Goal: Task Accomplishment & Management: Manage account settings

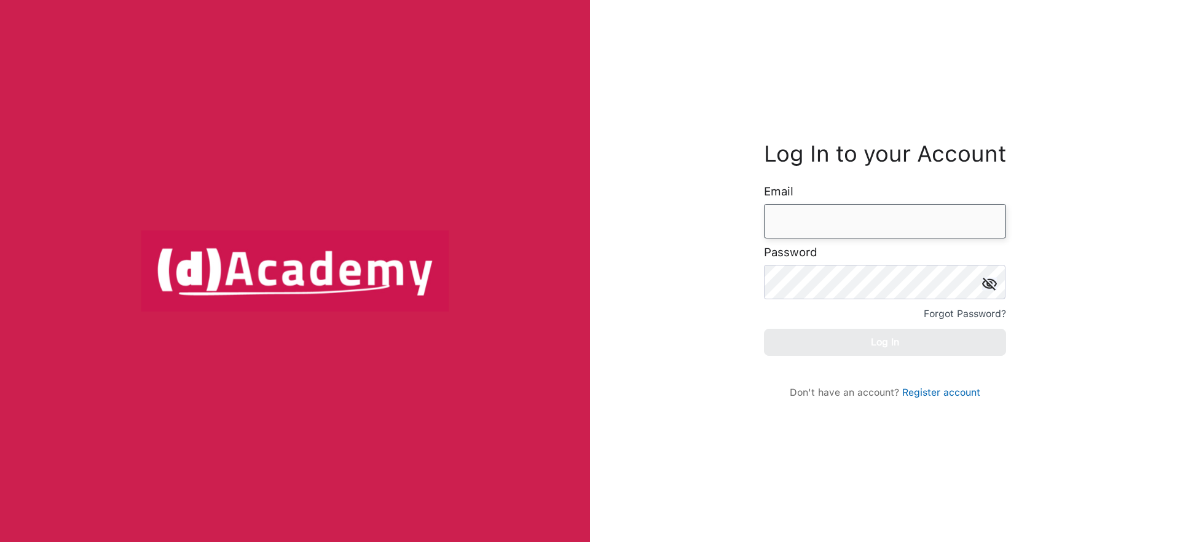
click at [820, 234] on input "email" at bounding box center [885, 221] width 242 height 34
click at [799, 231] on input "email" at bounding box center [885, 221] width 242 height 34
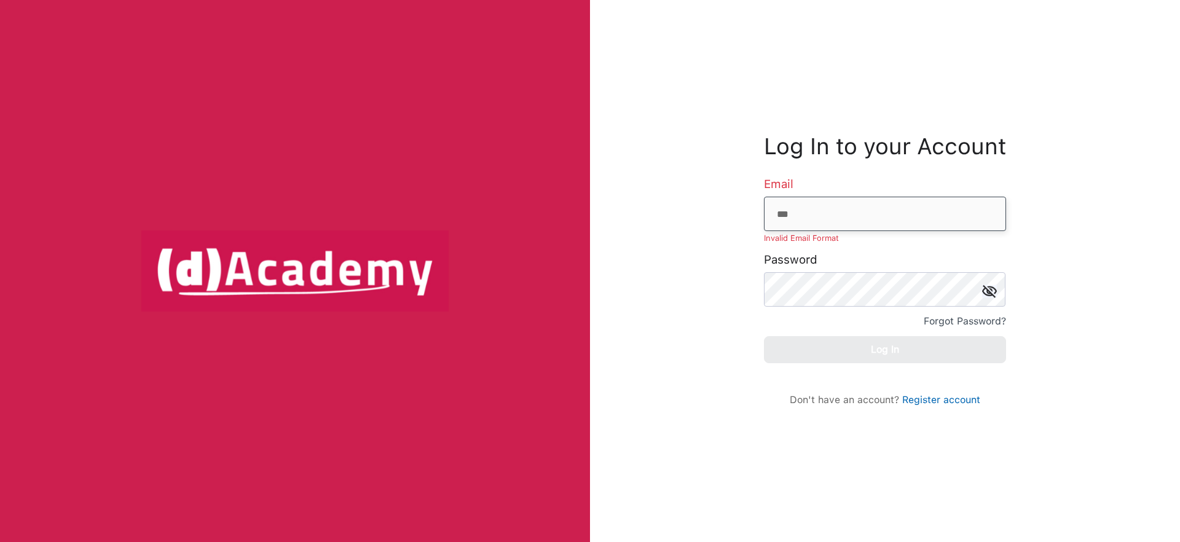
type input "**********"
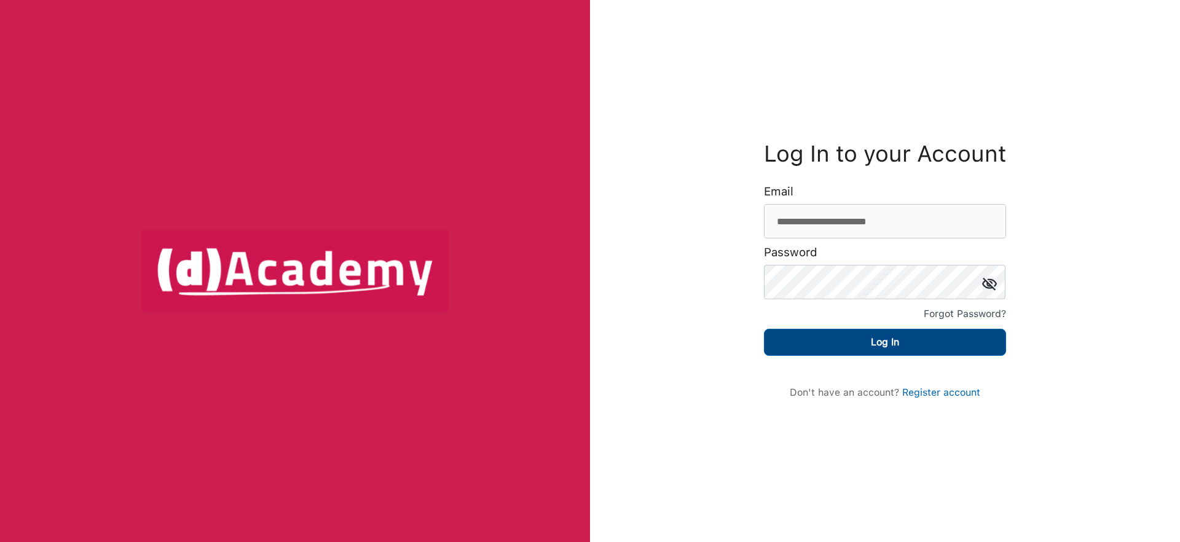
click at [872, 333] on button "Log In" at bounding box center [885, 342] width 242 height 27
